Goal: Obtain resource: Obtain resource

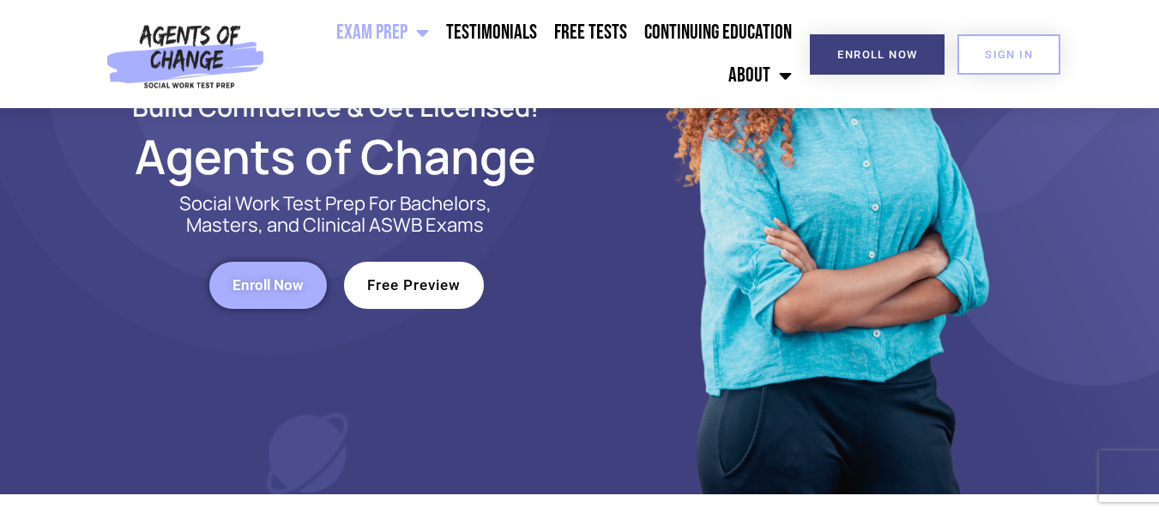
click at [426, 278] on span "Free Preview" at bounding box center [413, 285] width 93 height 15
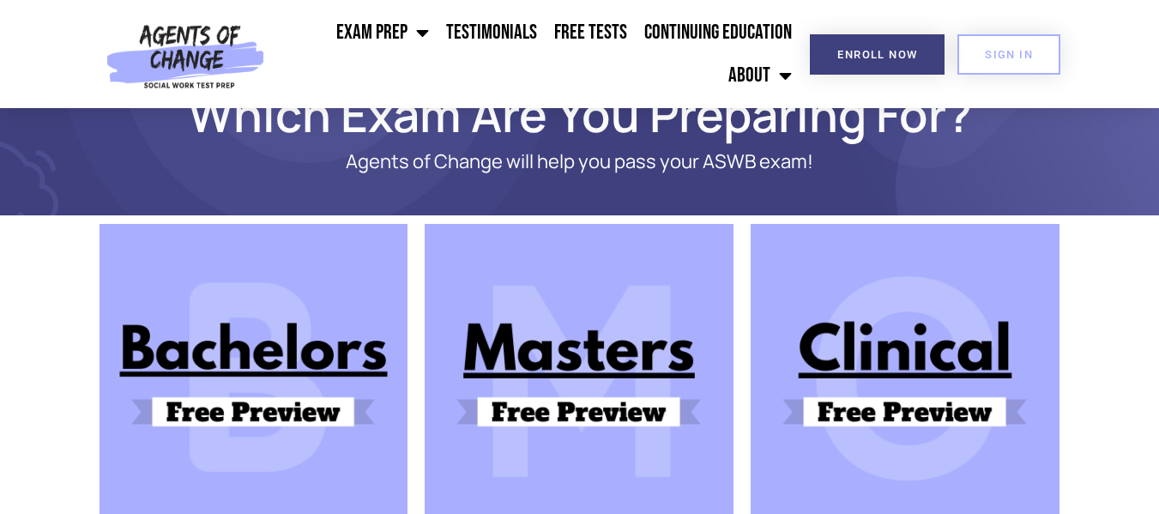
scroll to position [86, 0]
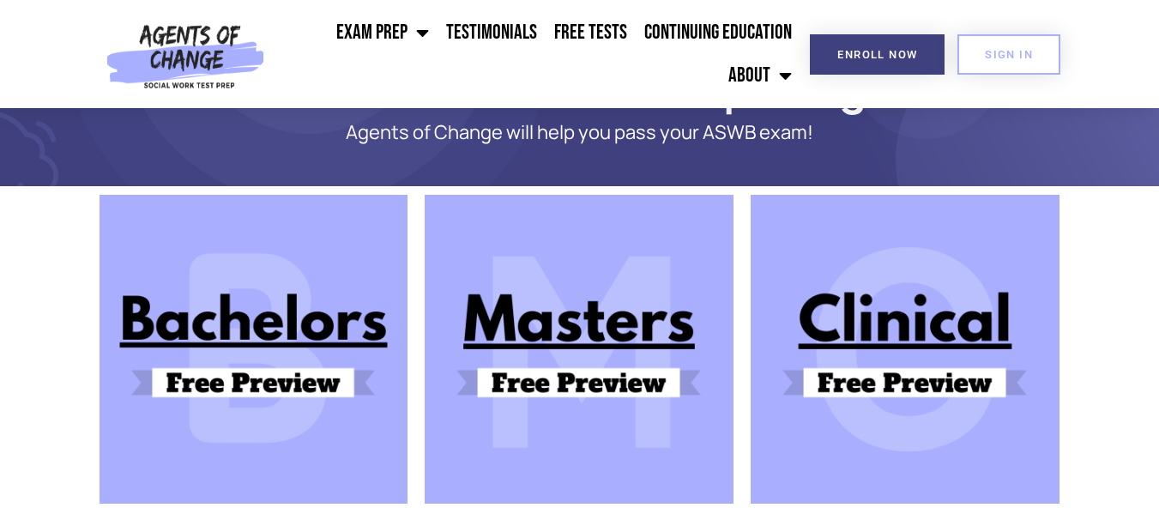
click at [582, 371] on img at bounding box center [579, 349] width 309 height 309
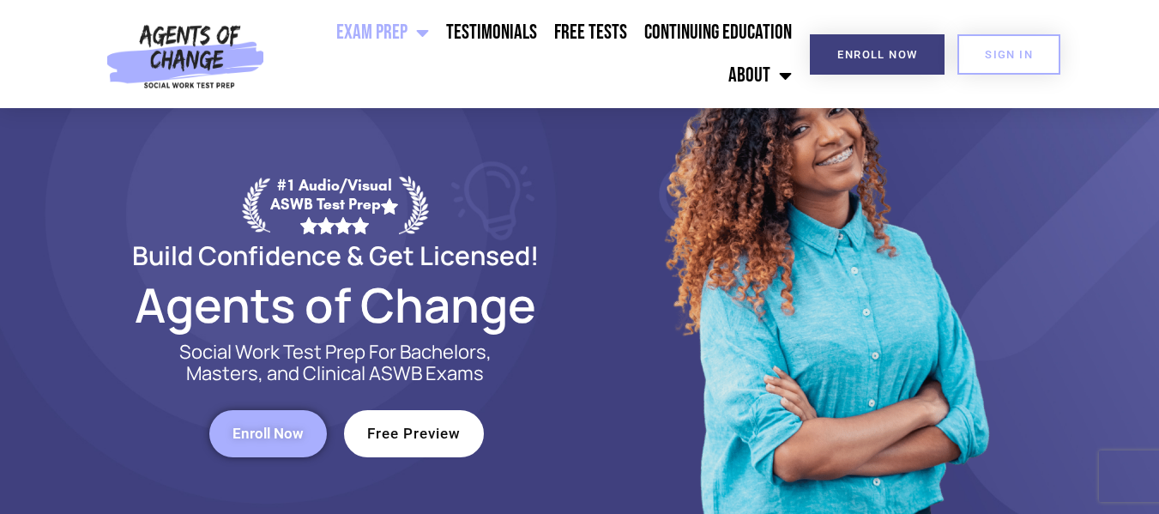
scroll to position [86, 0]
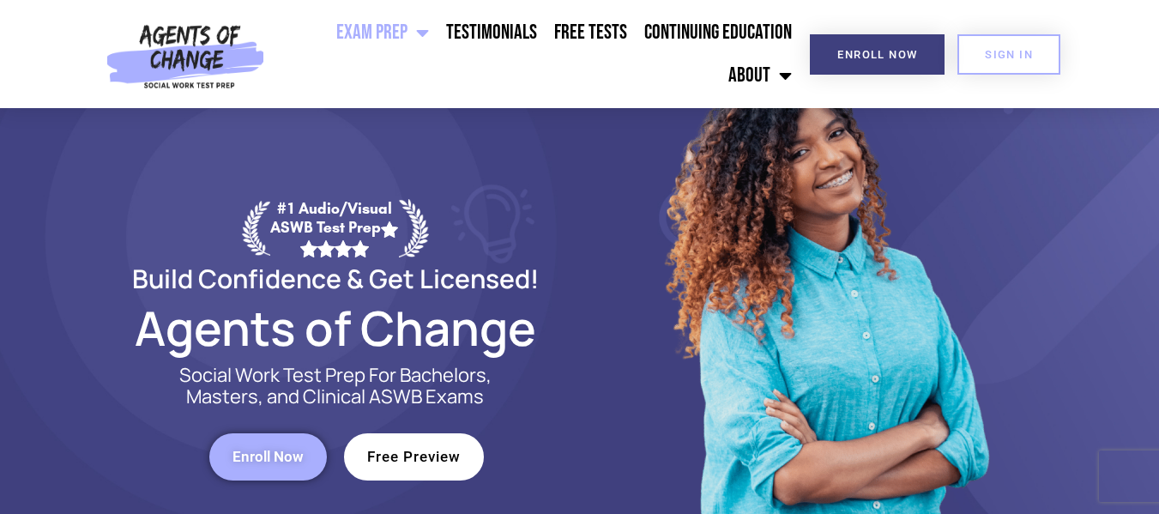
click at [416, 453] on span "Free Preview" at bounding box center [413, 456] width 93 height 15
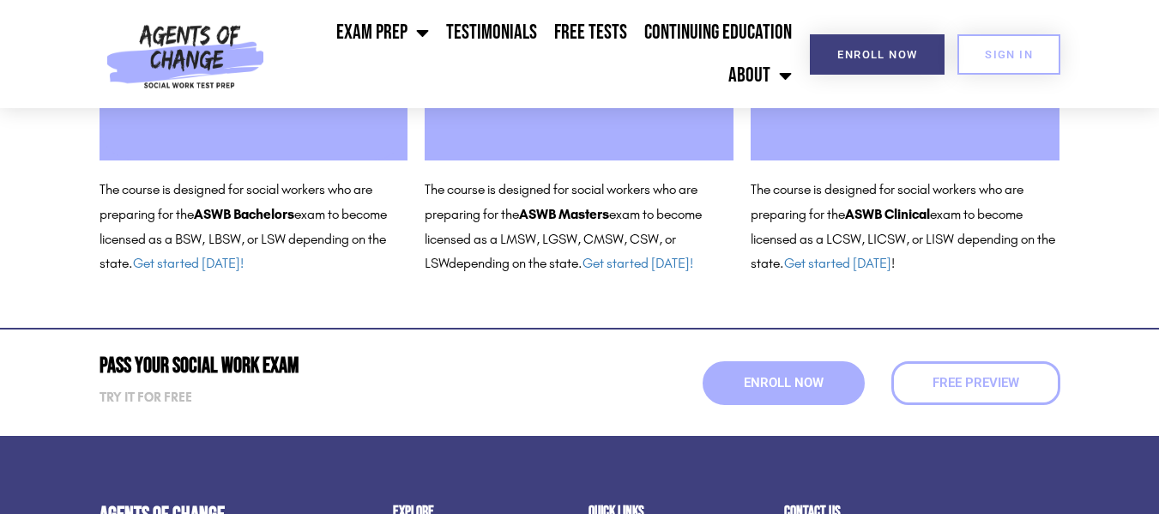
scroll to position [429, 0]
